Goal: Transaction & Acquisition: Subscribe to service/newsletter

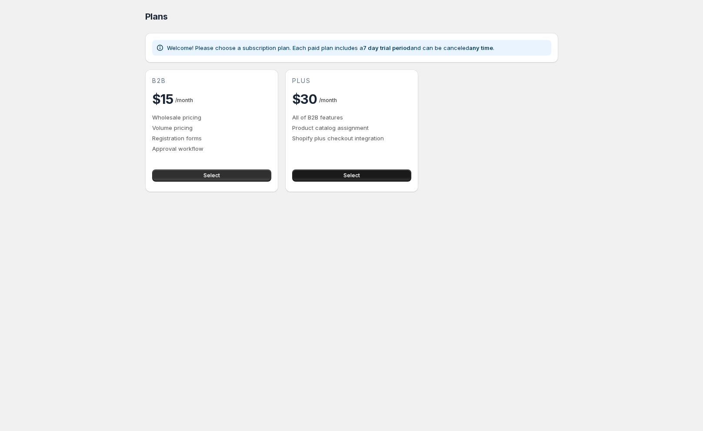
click at [369, 170] on button "Select" at bounding box center [351, 176] width 119 height 12
click at [343, 170] on button "Select" at bounding box center [351, 176] width 119 height 12
click at [265, 170] on button "Select" at bounding box center [211, 176] width 119 height 12
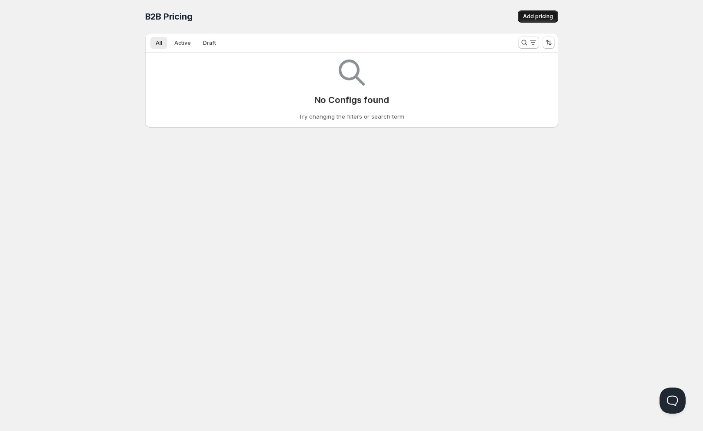
click at [523, 13] on span "Add pricing" at bounding box center [538, 16] width 30 height 7
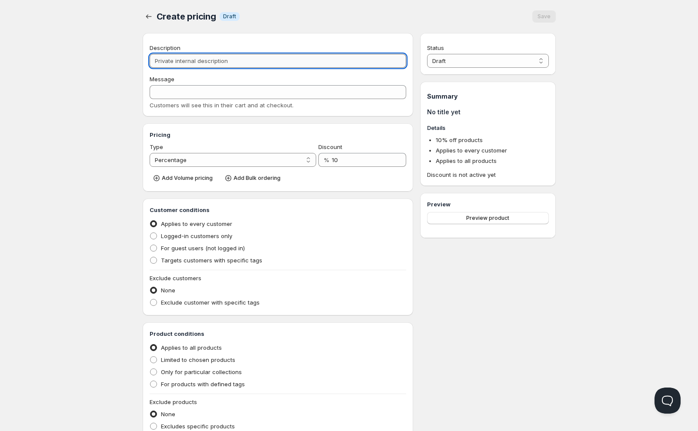
click at [300, 54] on input "Description" at bounding box center [278, 61] width 257 height 14
